Goal: Navigation & Orientation: Find specific page/section

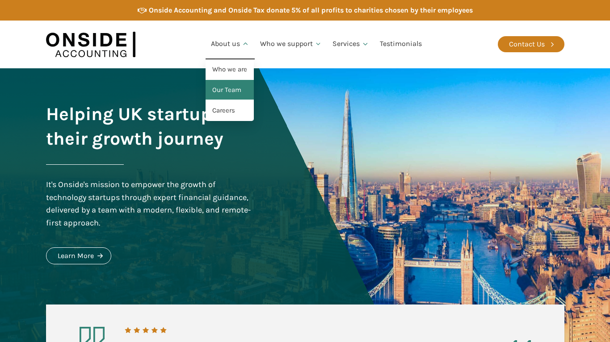
click at [232, 90] on link "Our Team" at bounding box center [230, 90] width 48 height 21
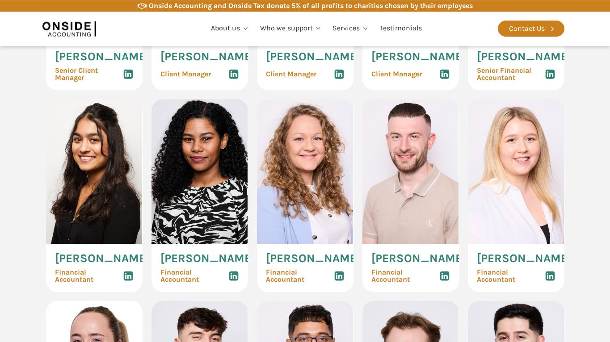
scroll to position [1049, 0]
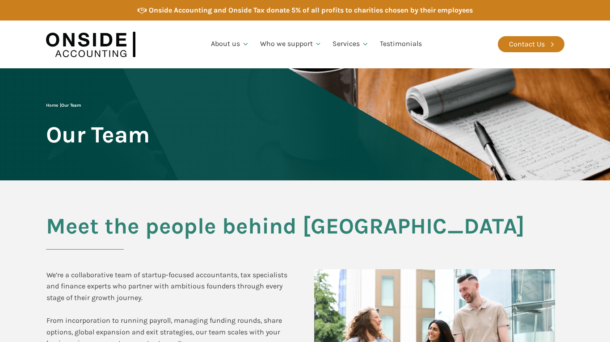
scroll to position [1049, 0]
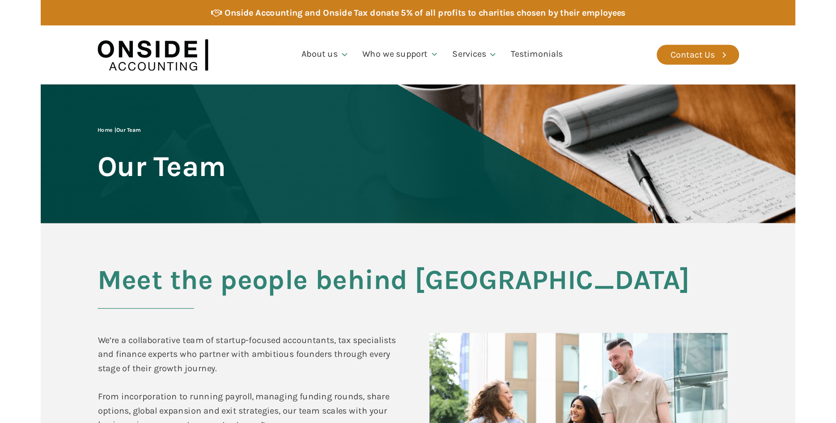
scroll to position [1049, 0]
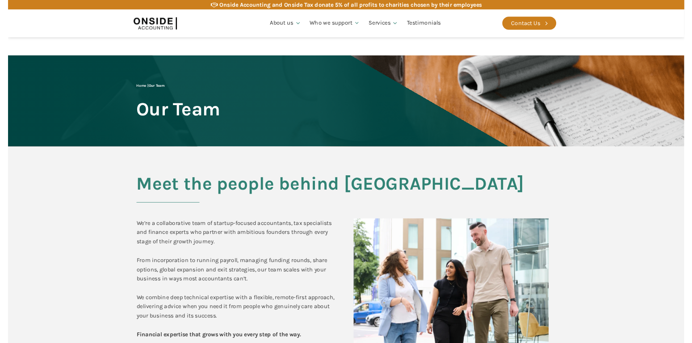
scroll to position [1140, 0]
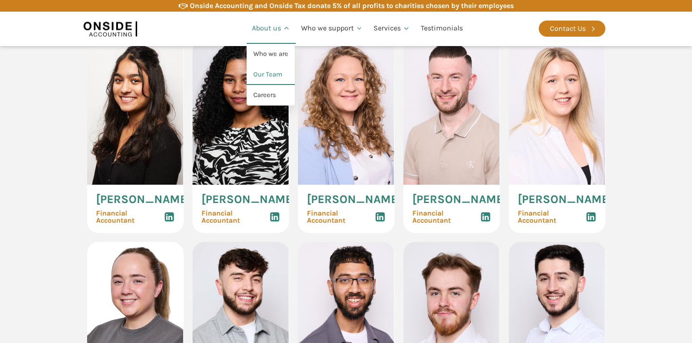
click at [272, 27] on link "About us" at bounding box center [271, 28] width 49 height 30
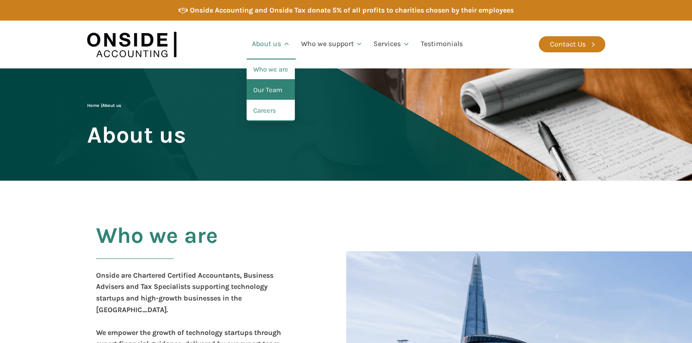
click at [258, 88] on link "Our Team" at bounding box center [271, 90] width 48 height 21
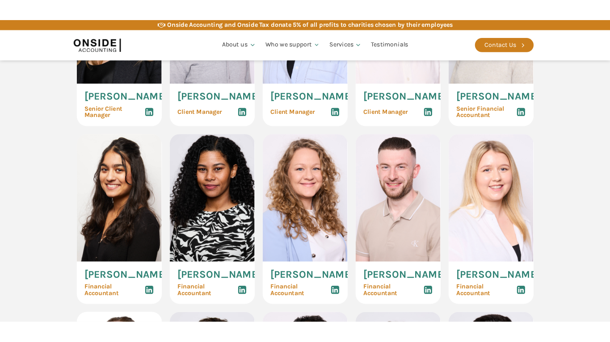
scroll to position [1140, 0]
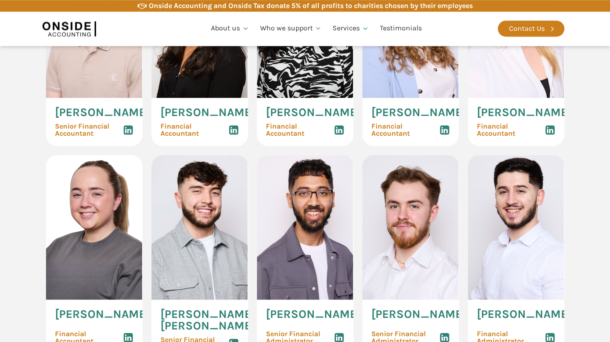
scroll to position [1231, 0]
